Goal: Use online tool/utility: Utilize a website feature to perform a specific function

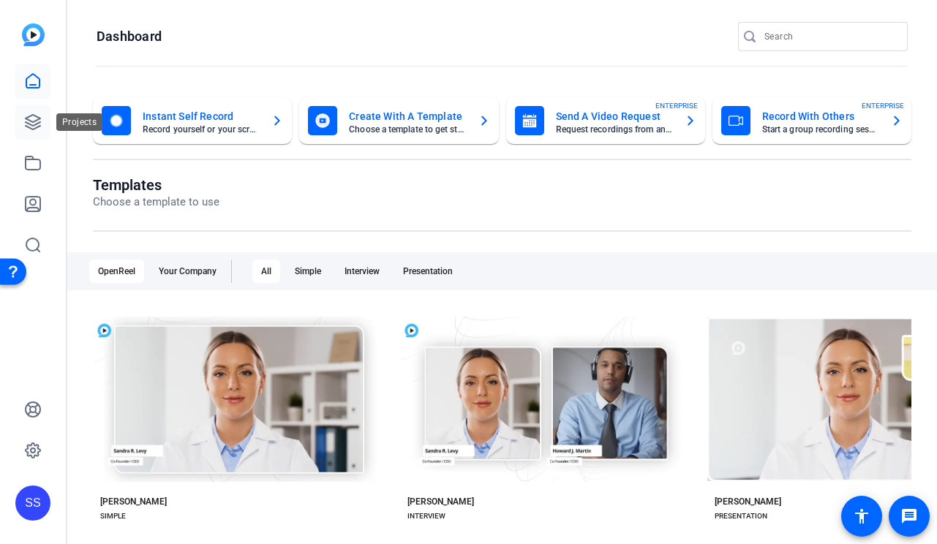
click at [38, 118] on icon at bounding box center [33, 122] width 18 height 18
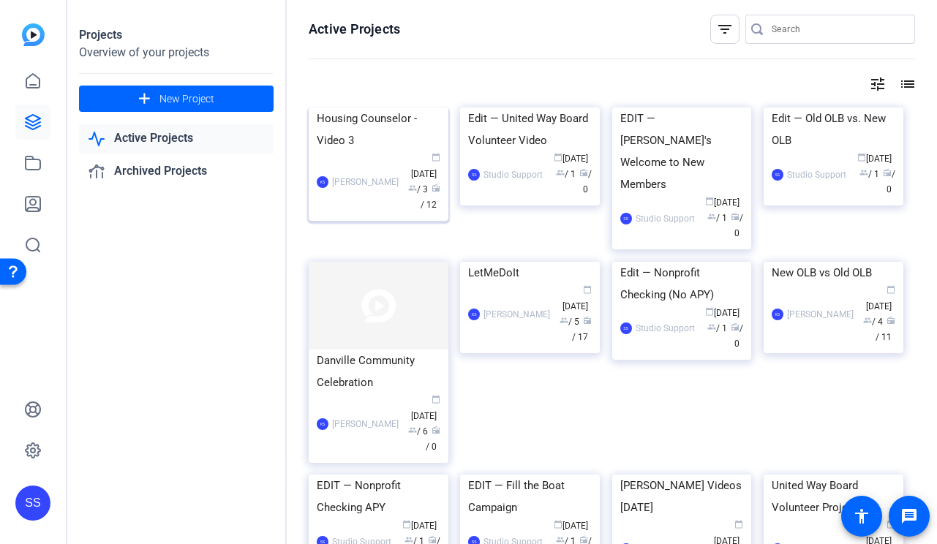
click at [338, 151] on div "Housing Counselor - Video 3" at bounding box center [379, 130] width 124 height 44
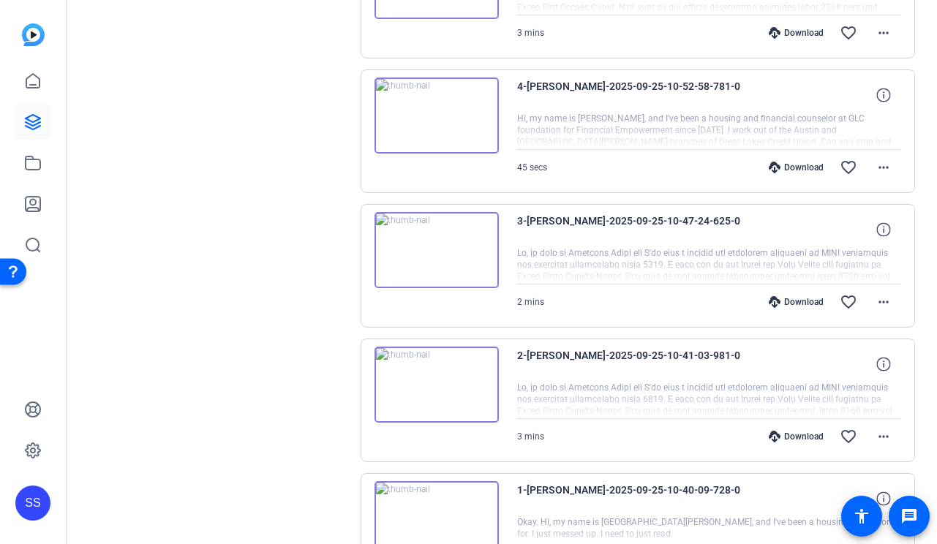
scroll to position [1205, 0]
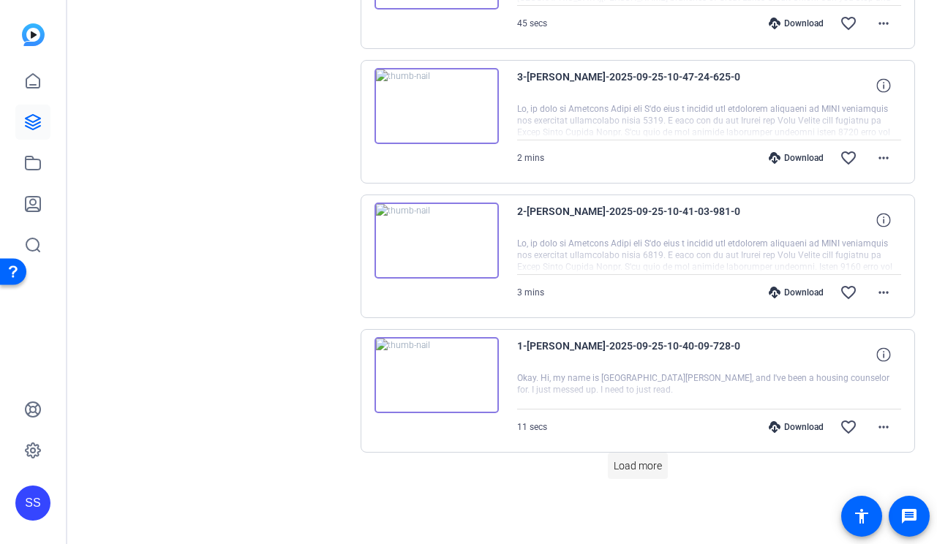
click at [652, 469] on span "Load more" at bounding box center [638, 466] width 48 height 15
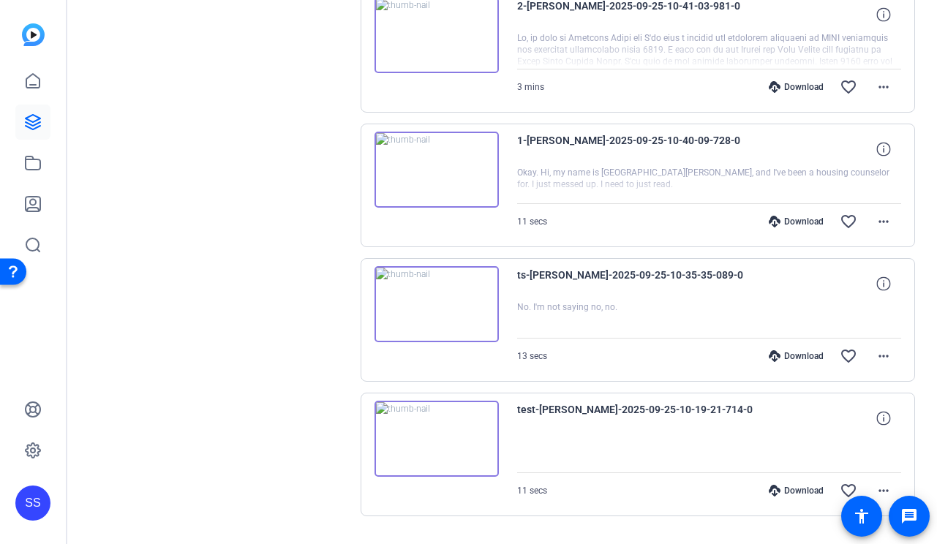
scroll to position [1447, 0]
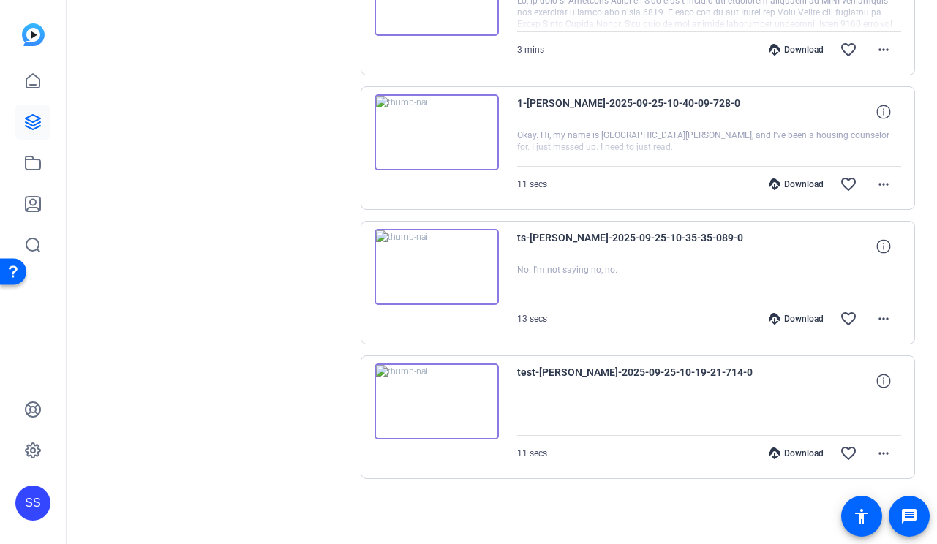
click at [411, 400] on img at bounding box center [437, 402] width 124 height 76
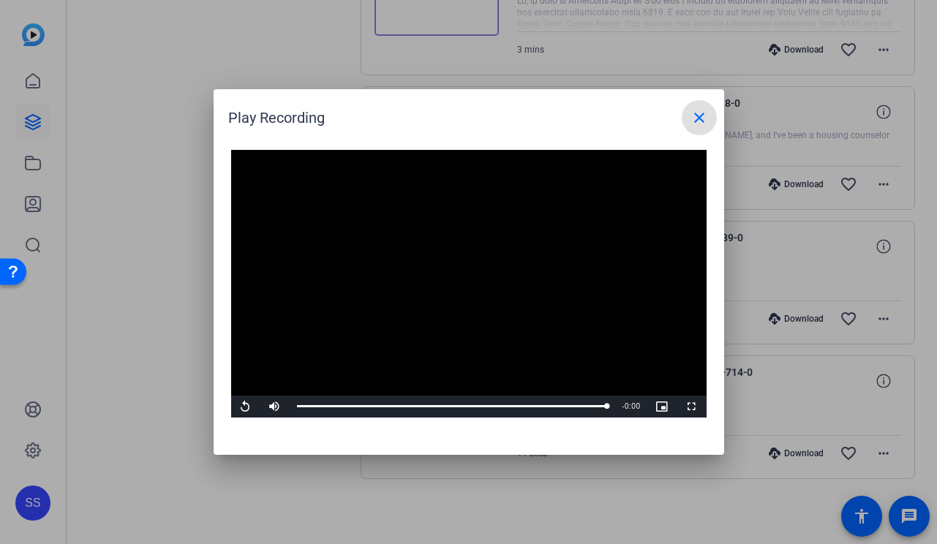
click at [693, 120] on mat-icon "close" at bounding box center [700, 118] width 18 height 18
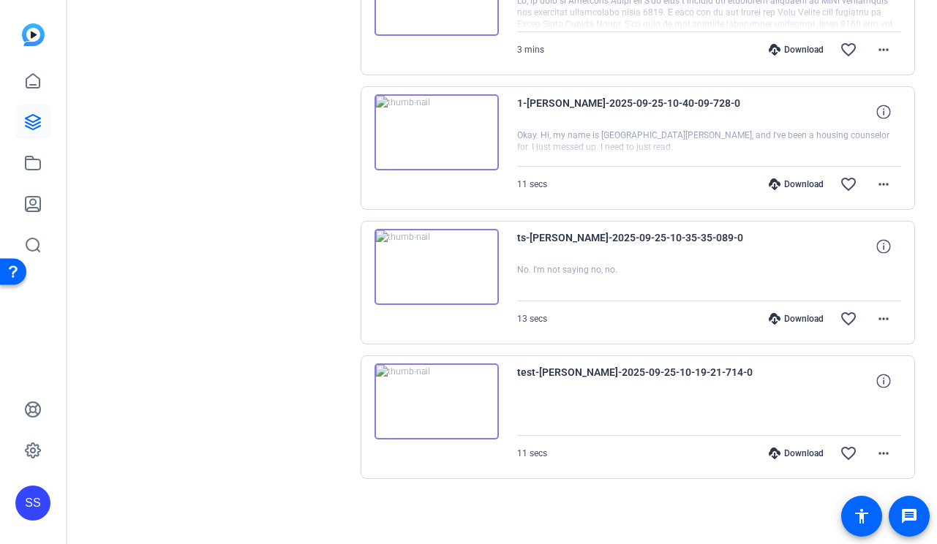
click at [23, 498] on div "SS" at bounding box center [32, 503] width 35 height 35
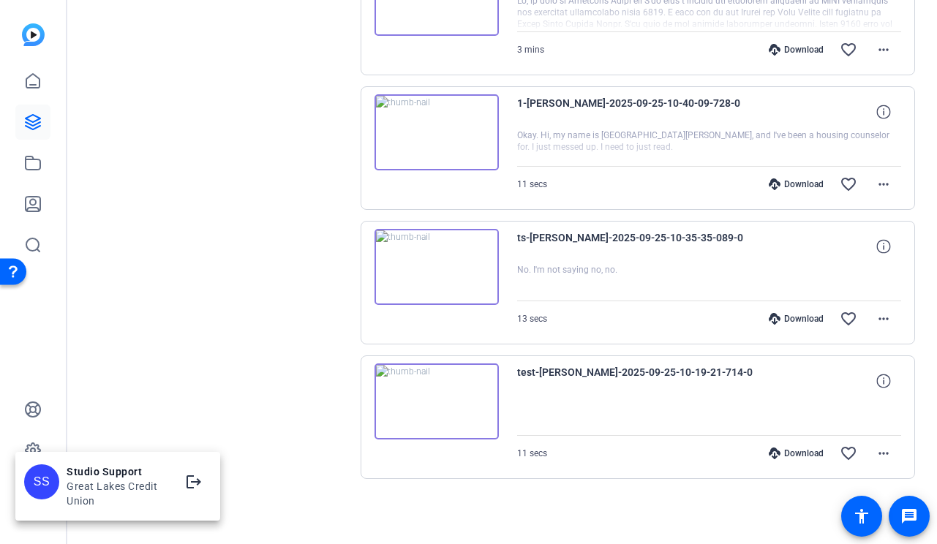
click at [186, 438] on div at bounding box center [468, 272] width 937 height 544
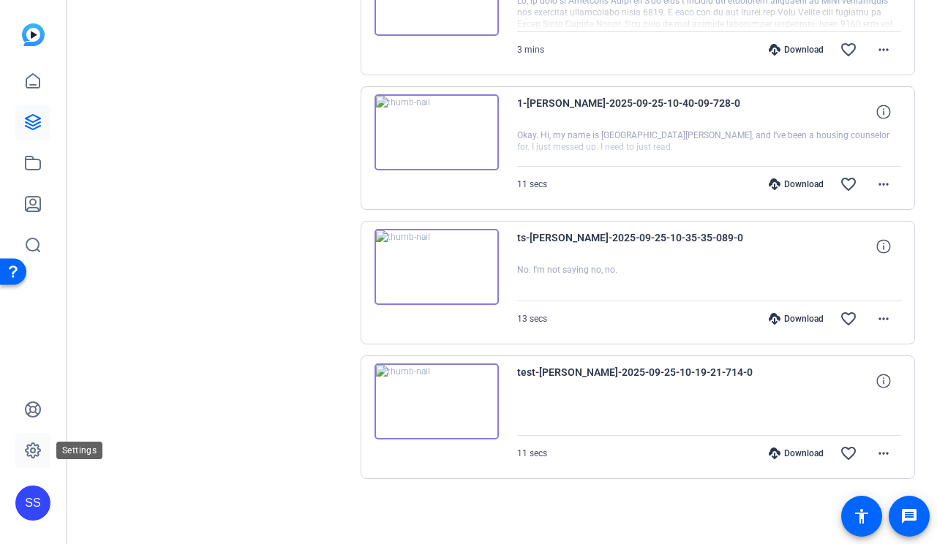
click at [37, 449] on icon at bounding box center [33, 450] width 15 height 15
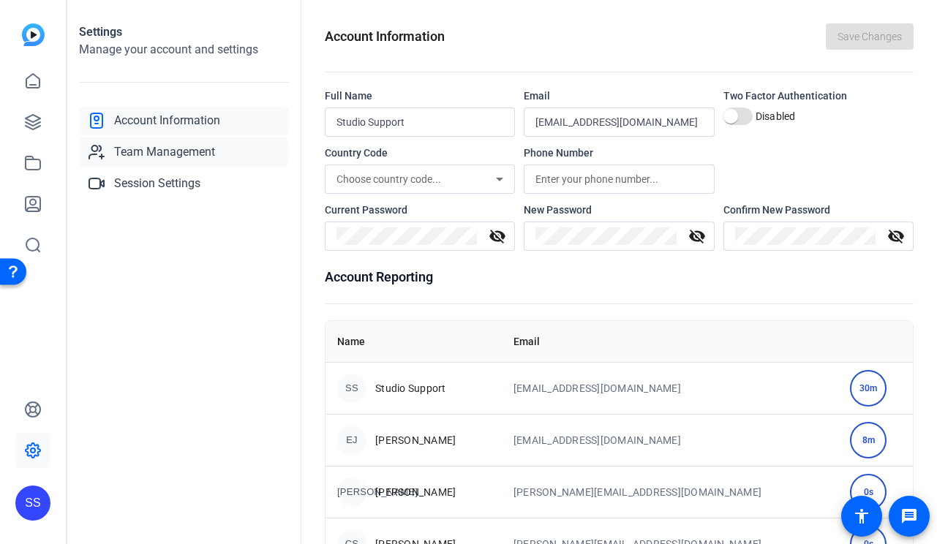
click at [237, 146] on link "Team Management" at bounding box center [184, 152] width 210 height 29
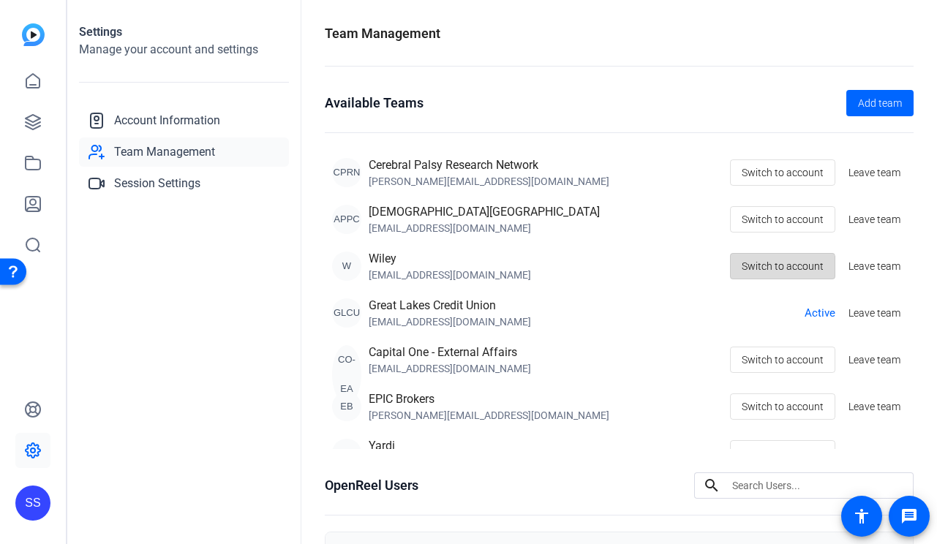
click at [781, 273] on span "Switch to account" at bounding box center [783, 266] width 82 height 28
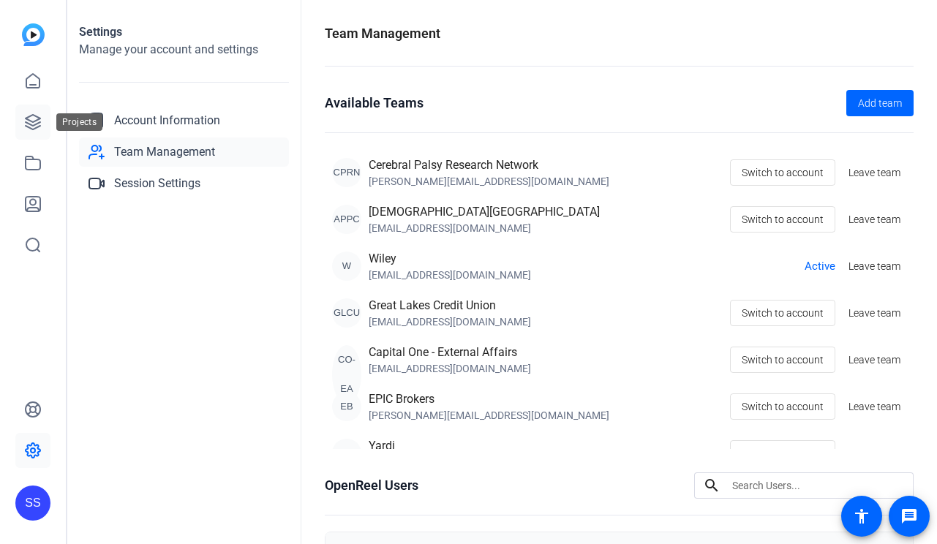
click at [37, 119] on icon at bounding box center [33, 122] width 15 height 15
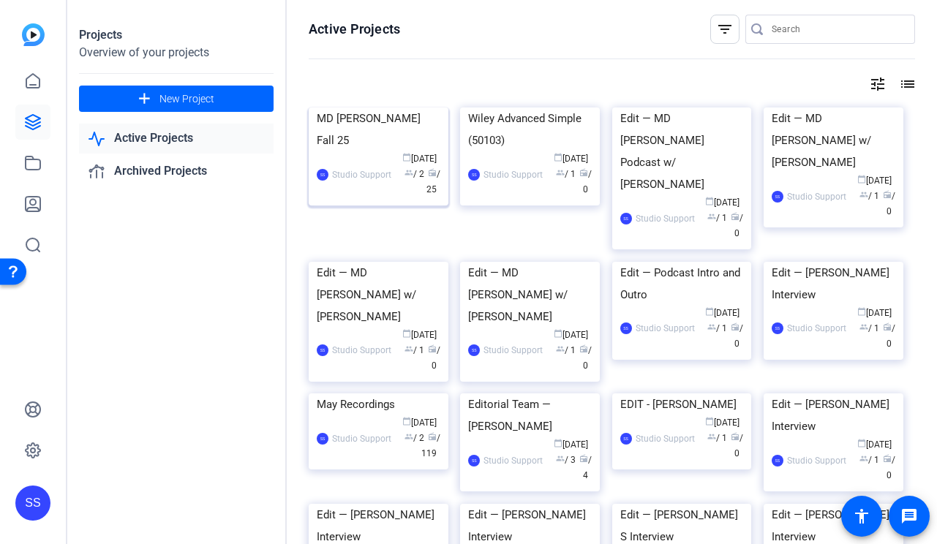
click at [340, 198] on div "SS Studio Support calendar_today Sep 08 group / 2 radio / 25" at bounding box center [379, 174] width 124 height 46
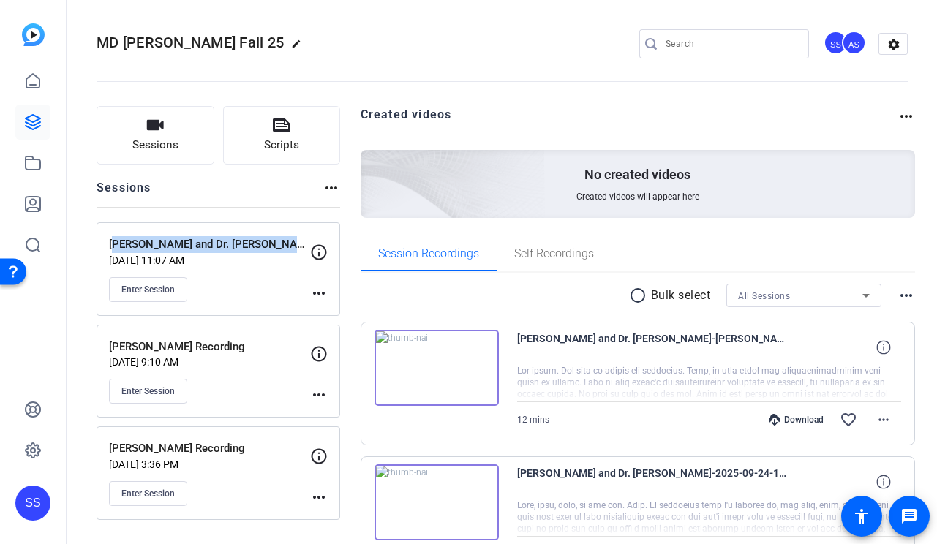
drag, startPoint x: 285, startPoint y: 242, endPoint x: 109, endPoint y: 249, distance: 175.7
click at [109, 249] on p "Dr. Pam Sharma and Dr. Jim Allison" at bounding box center [209, 244] width 201 height 17
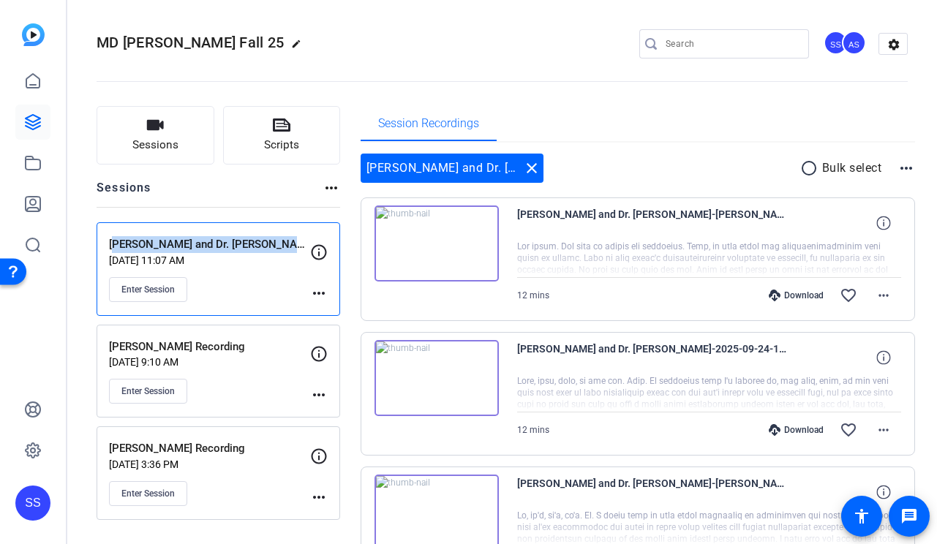
copy p "Dr. Pam Sharma and Dr. Jim Allison"
click at [36, 192] on link at bounding box center [32, 204] width 35 height 35
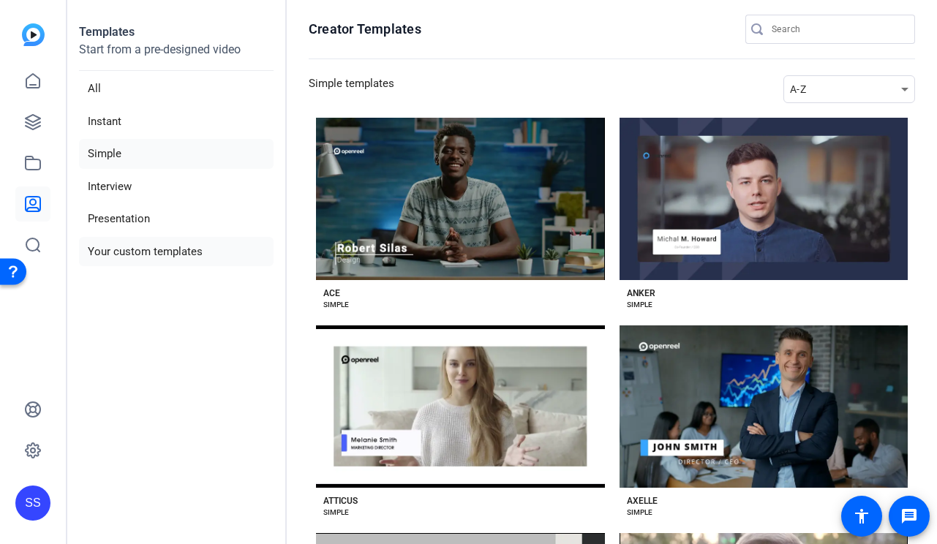
click at [193, 258] on li "Your custom templates" at bounding box center [176, 252] width 195 height 30
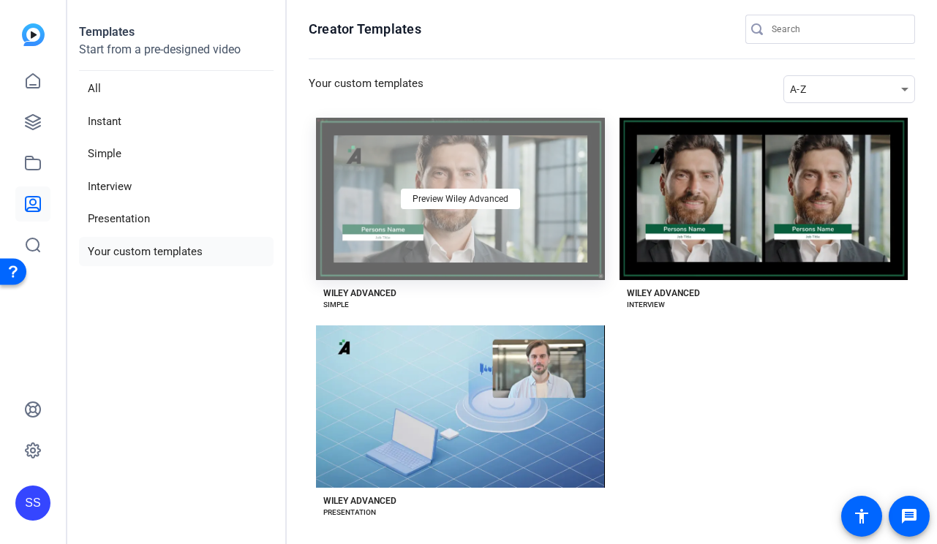
click at [553, 276] on div "Preview Wiley Advanced" at bounding box center [460, 199] width 289 height 162
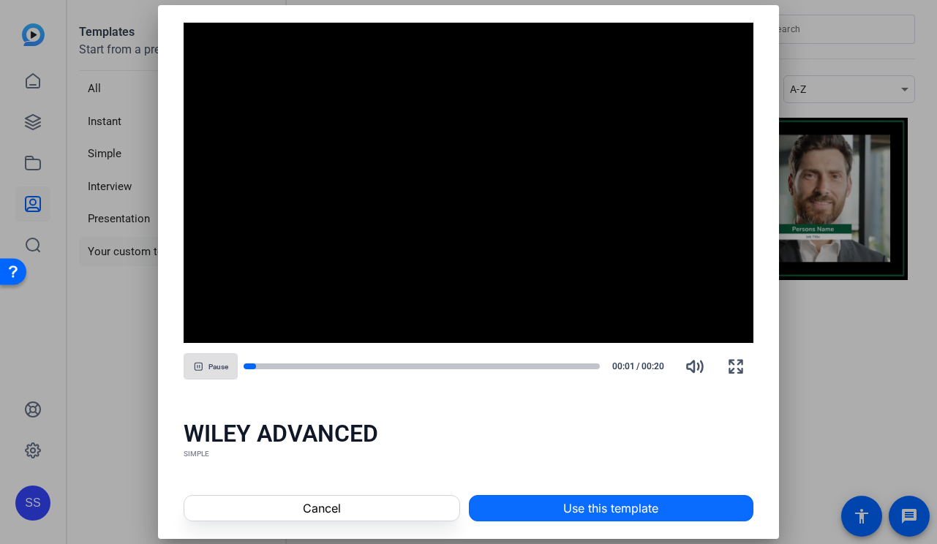
click at [517, 515] on span at bounding box center [611, 508] width 283 height 35
